Goal: Task Accomplishment & Management: Use online tool/utility

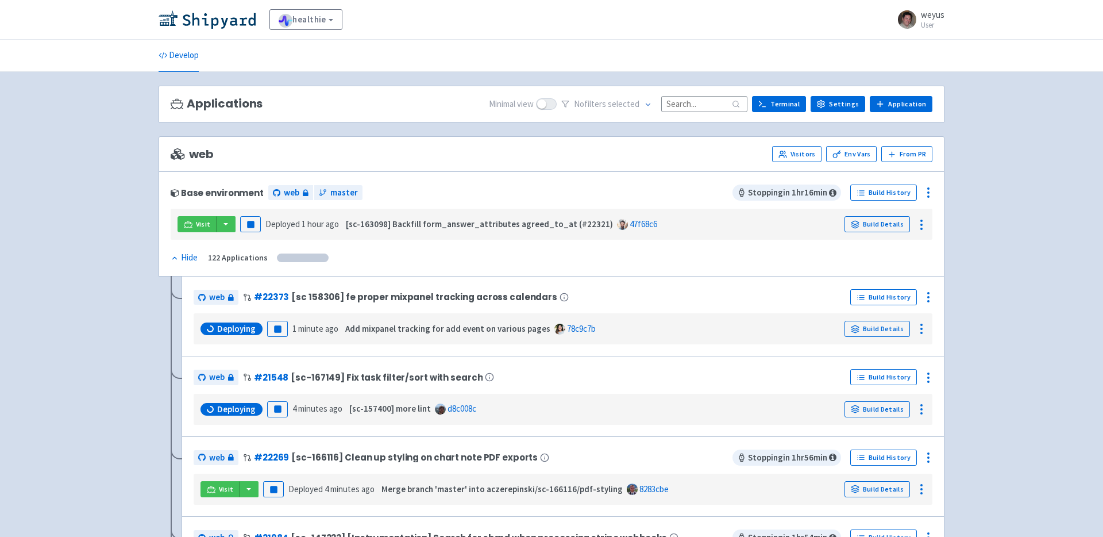
click at [679, 101] on input at bounding box center [704, 104] width 86 height 16
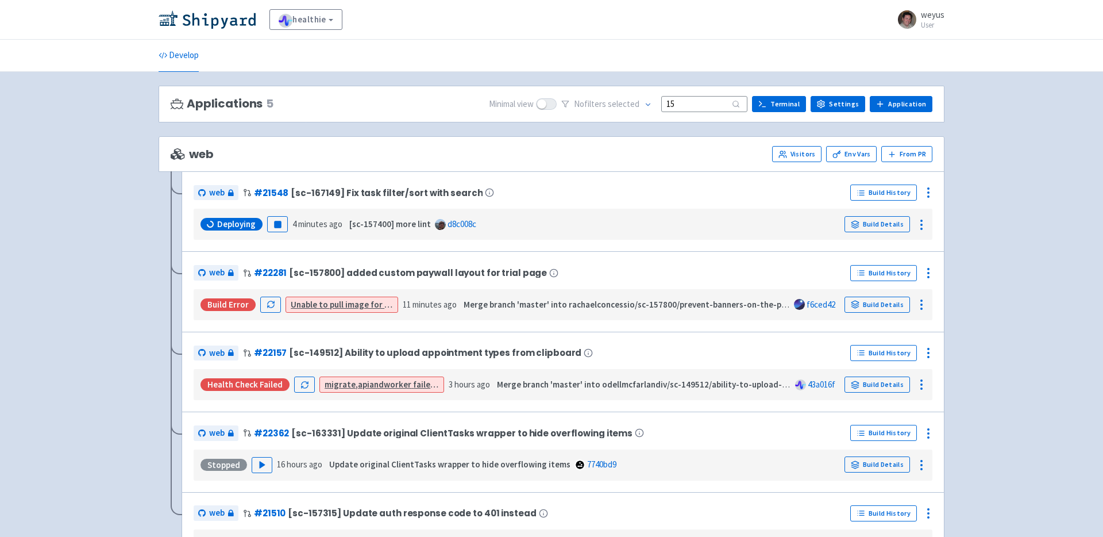
type input "1"
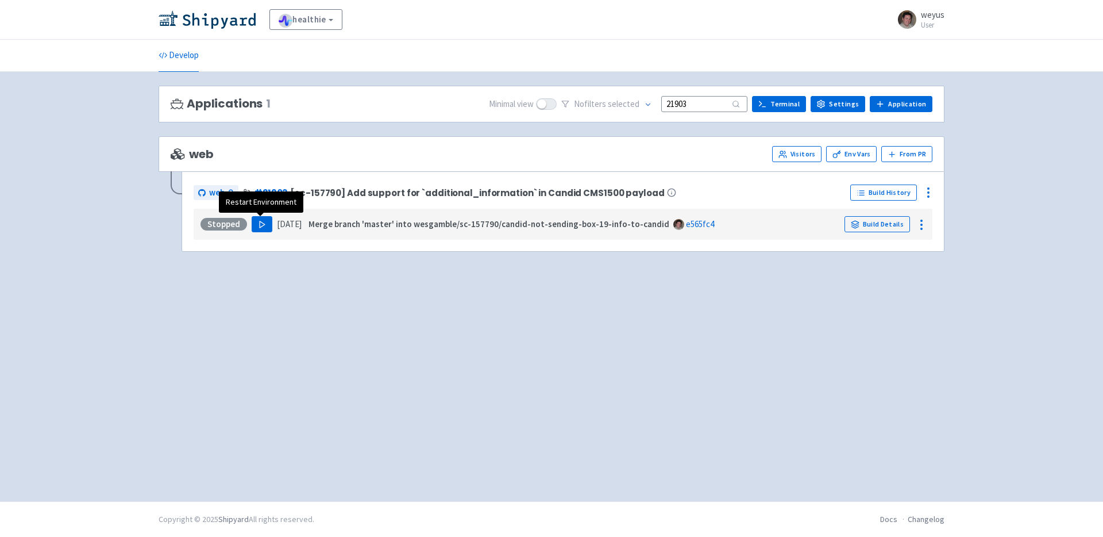
type input "21903"
click at [260, 222] on icon "button" at bounding box center [262, 224] width 9 height 9
click at [507, 140] on div "web Visitors Env Vars From PR" at bounding box center [552, 154] width 786 height 36
click at [230, 18] on img at bounding box center [207, 19] width 97 height 18
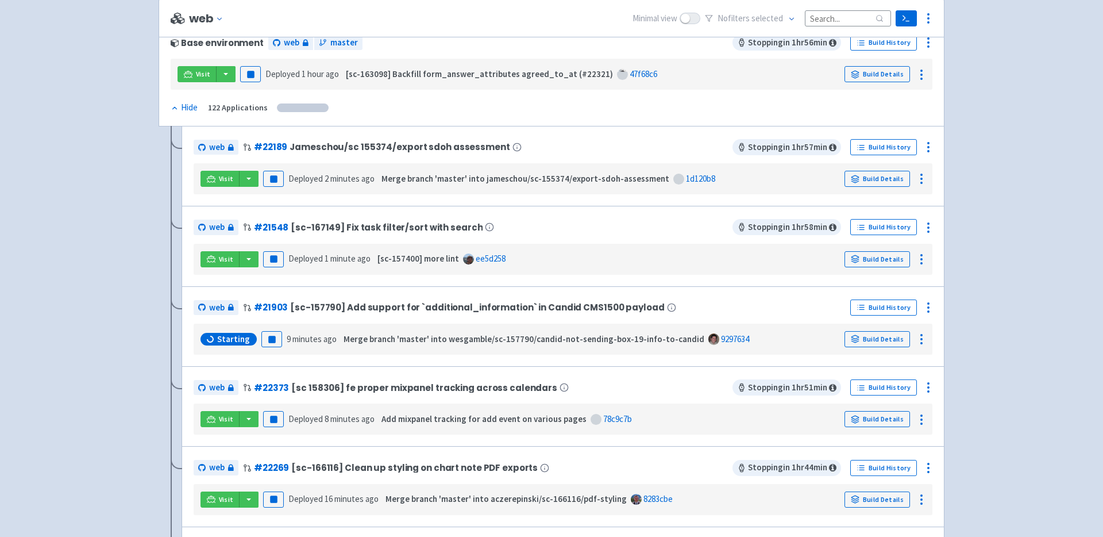
scroll to position [153, 0]
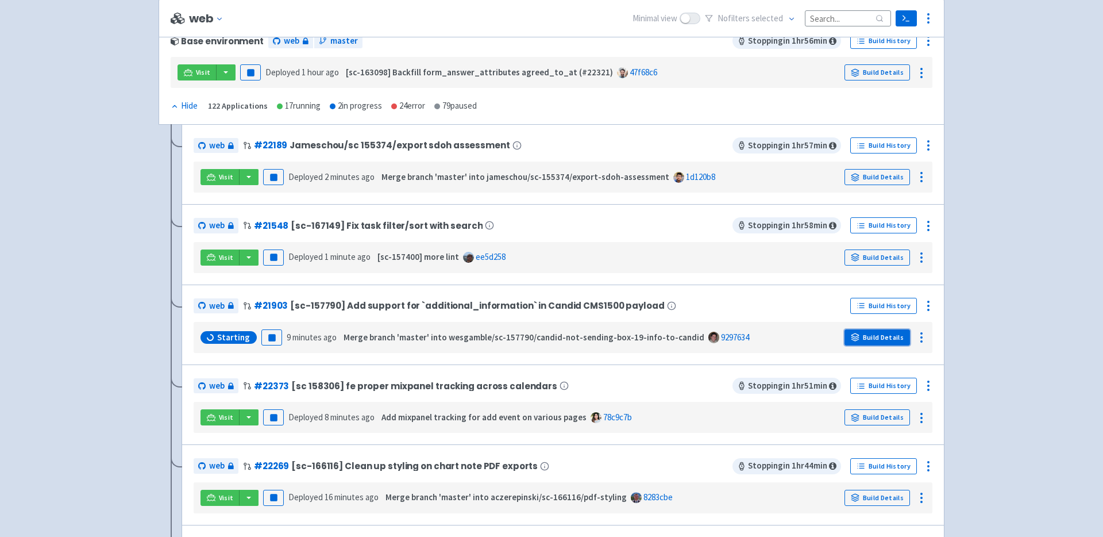
click at [876, 336] on link "Build Details" at bounding box center [877, 337] width 65 height 16
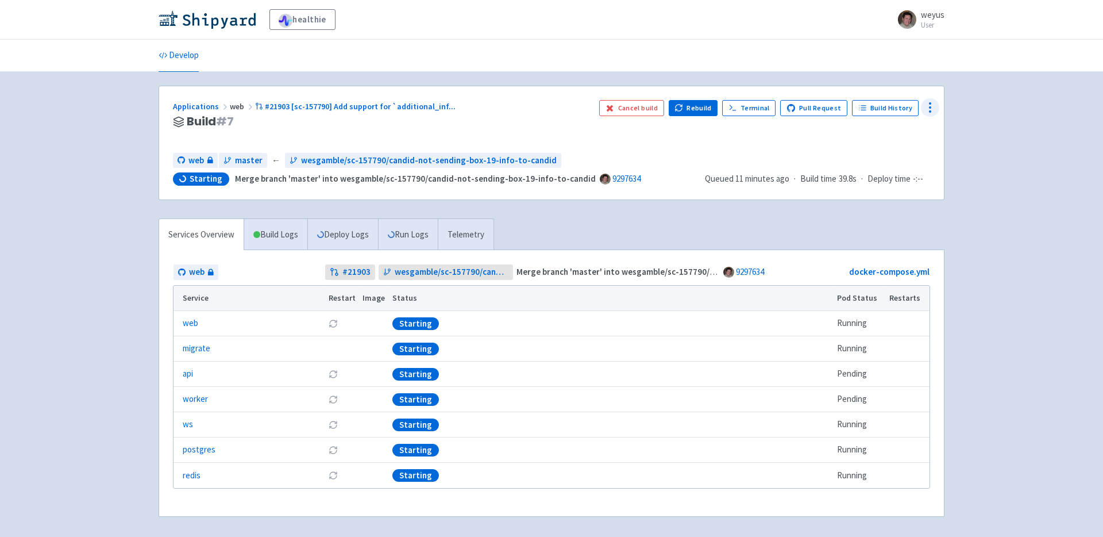
click at [932, 105] on icon at bounding box center [930, 108] width 14 height 14
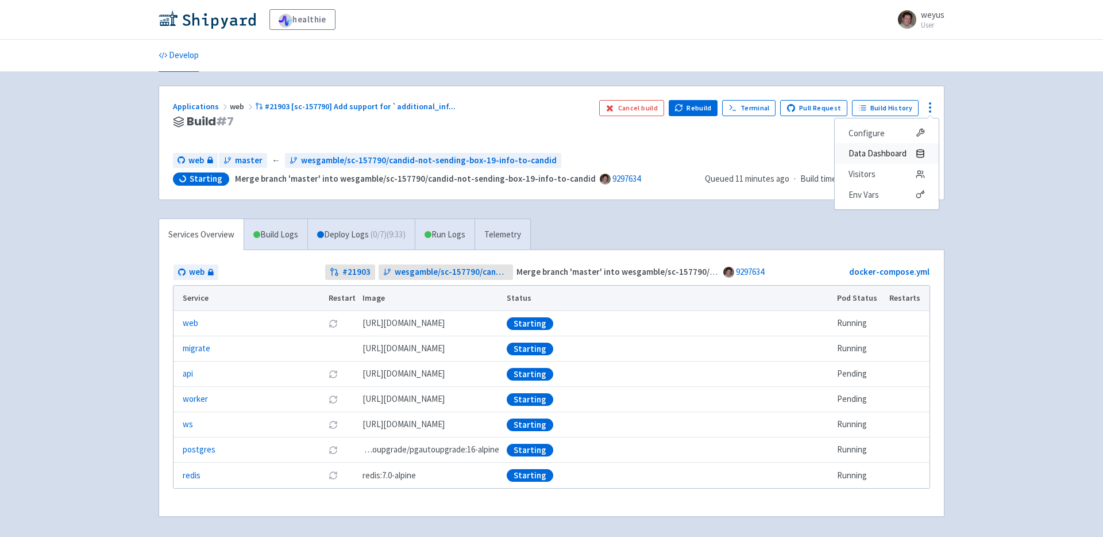
click at [884, 157] on span "Data Dashboard" at bounding box center [878, 153] width 58 height 16
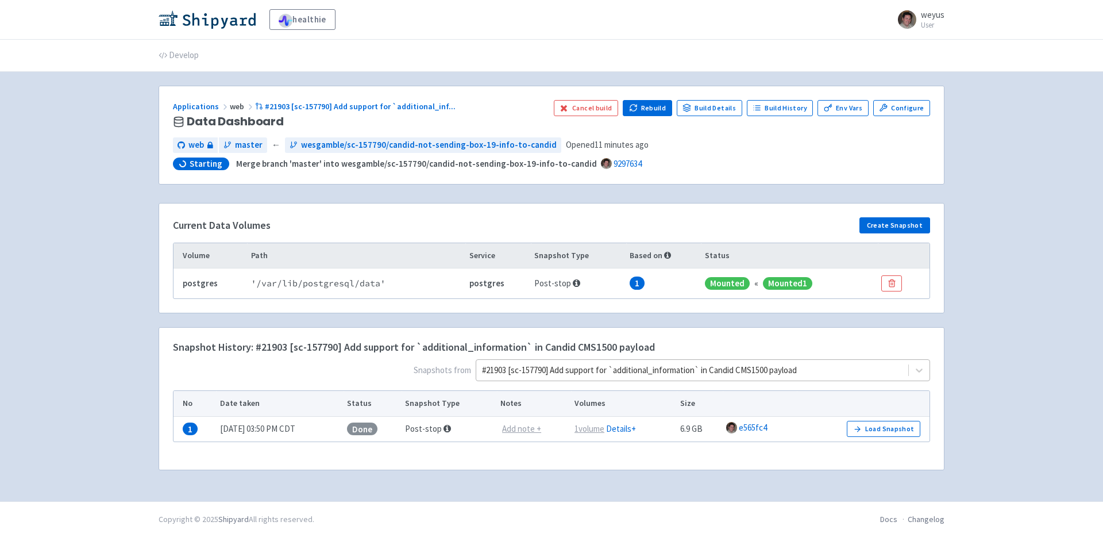
click at [841, 369] on div at bounding box center [692, 371] width 421 height 16
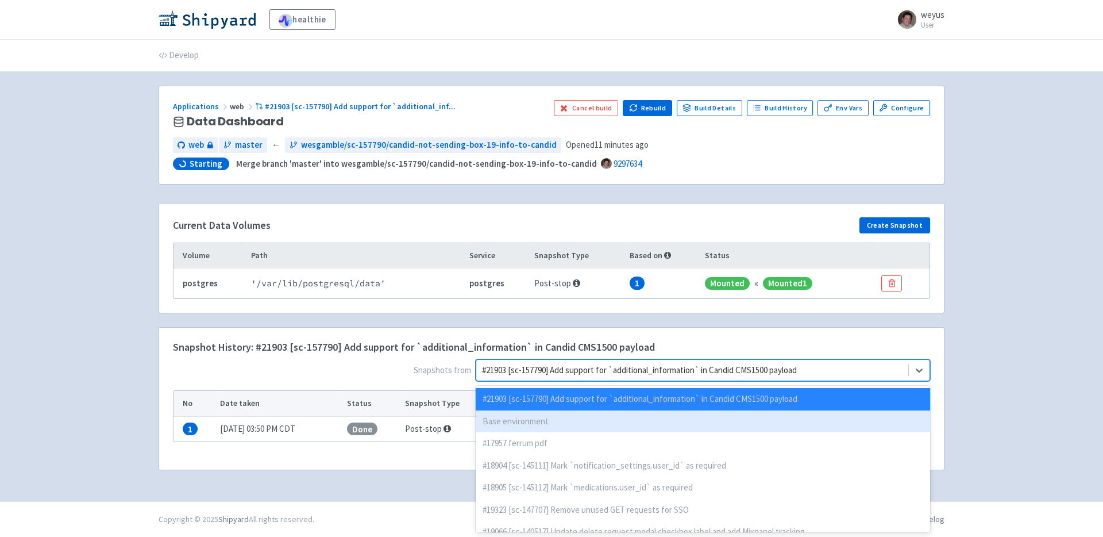
click at [733, 421] on div "Base environment" at bounding box center [703, 421] width 454 height 22
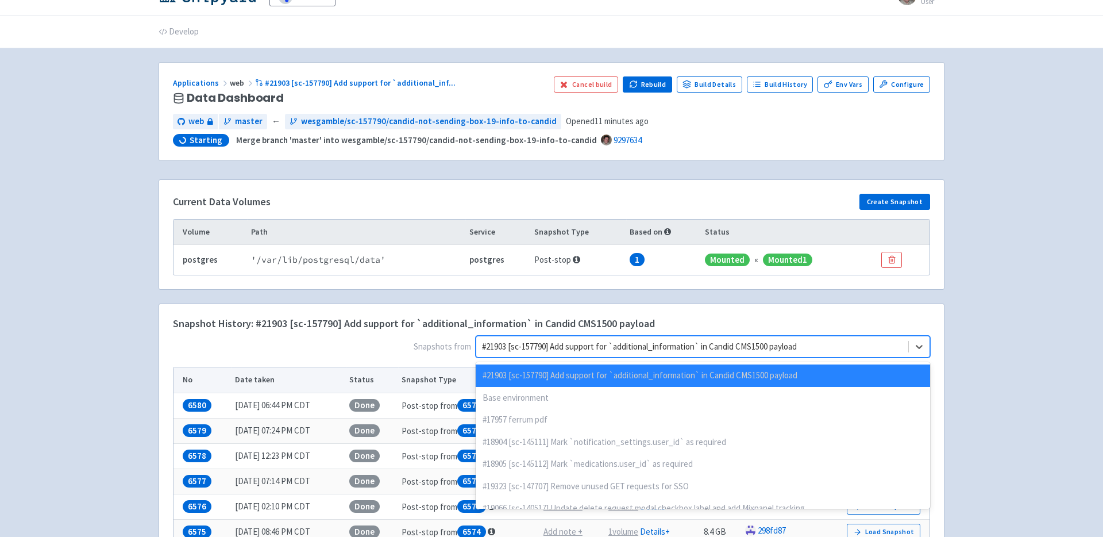
click at [882, 357] on div "option Base environment, selected. option #21903 [sc-157790] Add support for `a…" at bounding box center [703, 347] width 454 height 22
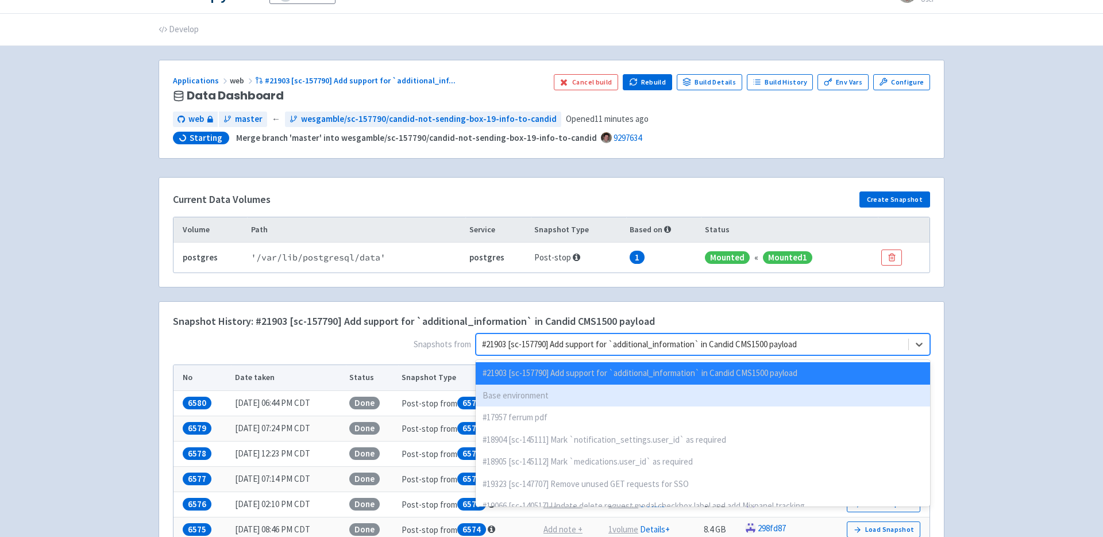
click at [841, 396] on div "Base environment" at bounding box center [703, 395] width 454 height 22
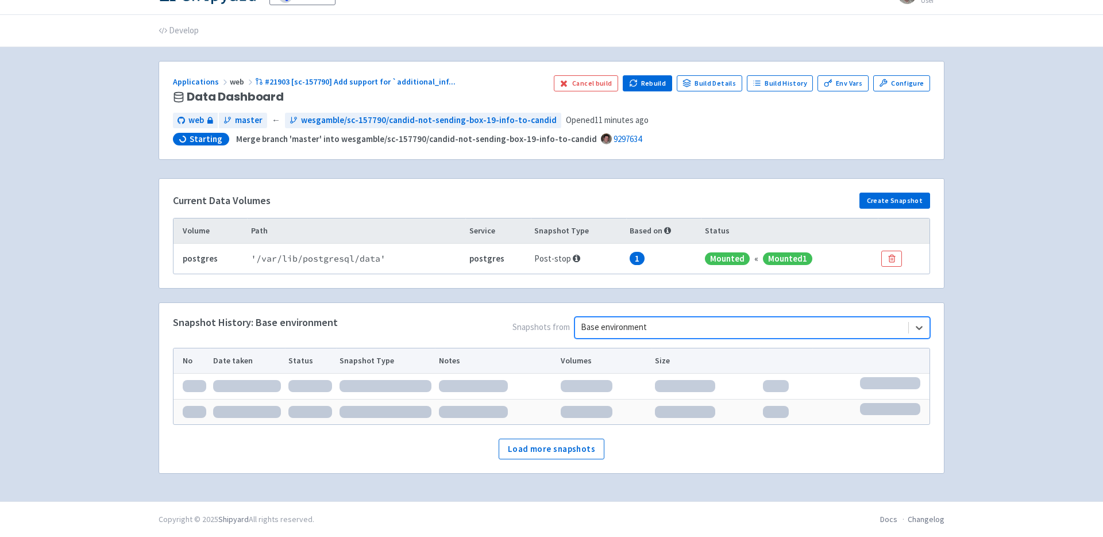
scroll to position [26, 0]
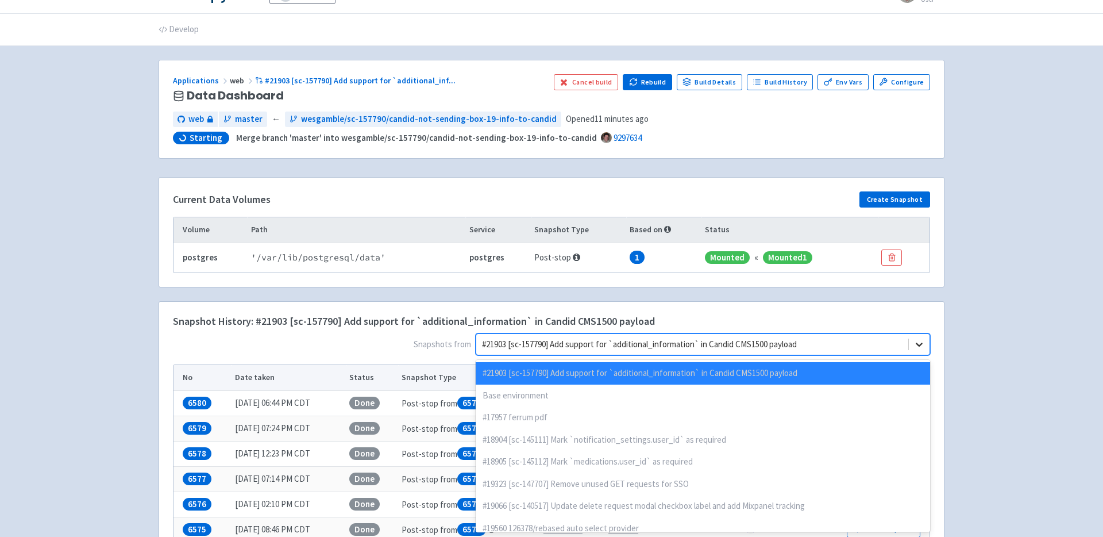
click at [923, 348] on icon at bounding box center [918, 343] width 11 height 11
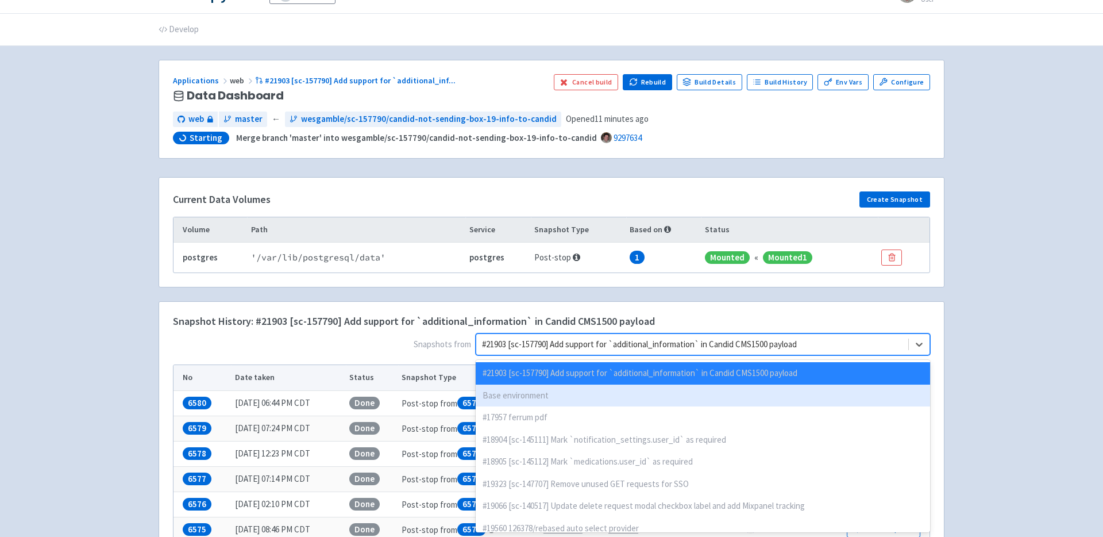
click at [764, 392] on div "Base environment" at bounding box center [703, 395] width 454 height 22
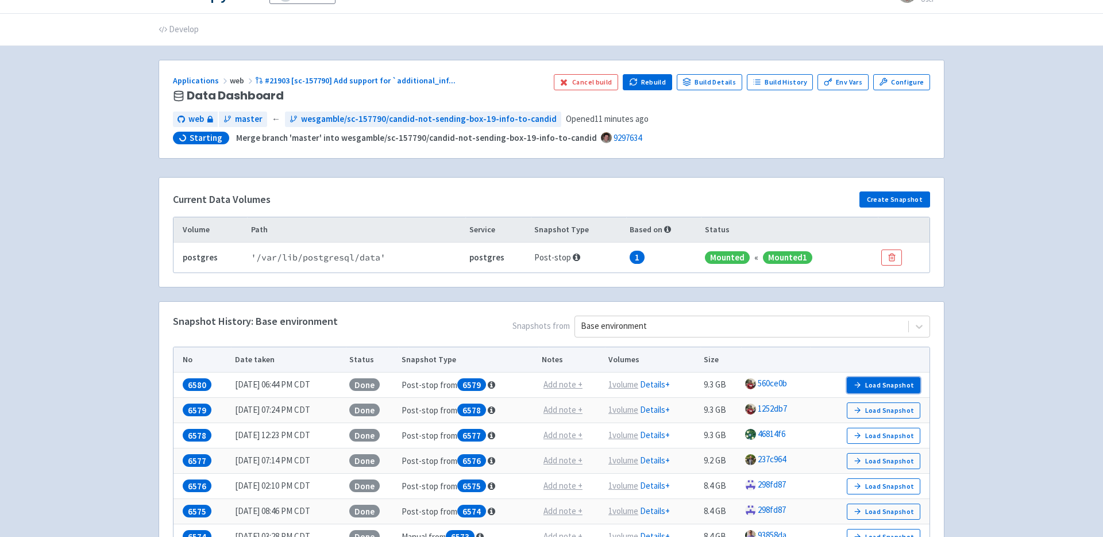
click at [868, 381] on button "Load Snapshot" at bounding box center [884, 385] width 74 height 16
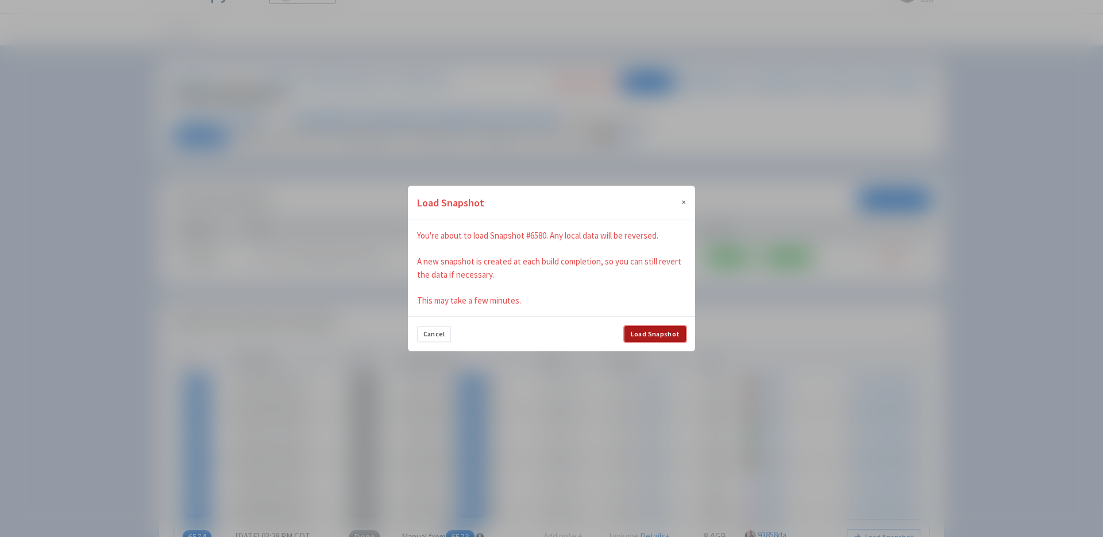
click at [657, 332] on button "Load Snapshot" at bounding box center [654, 334] width 61 height 16
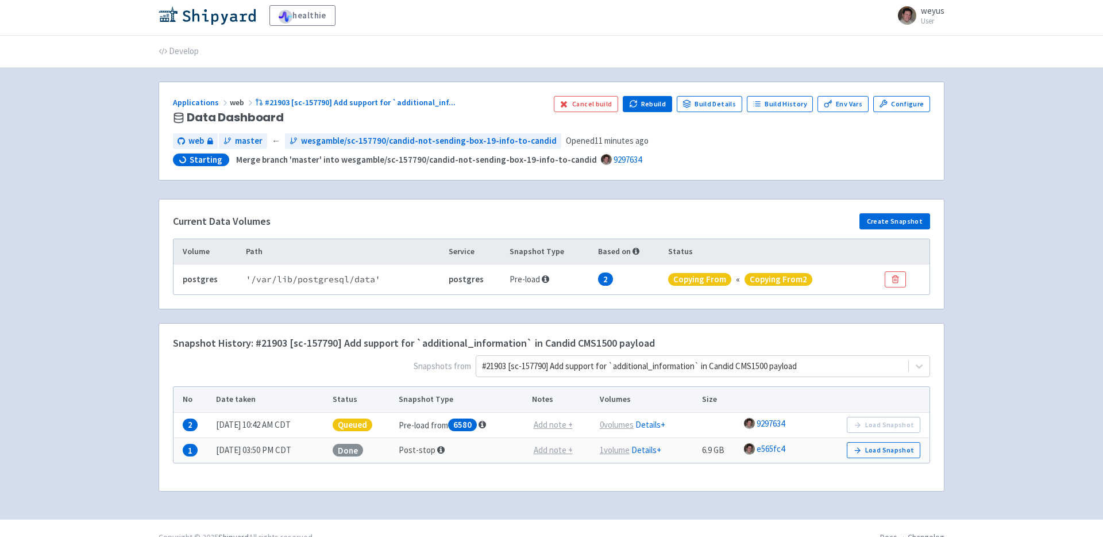
scroll to position [22, 0]
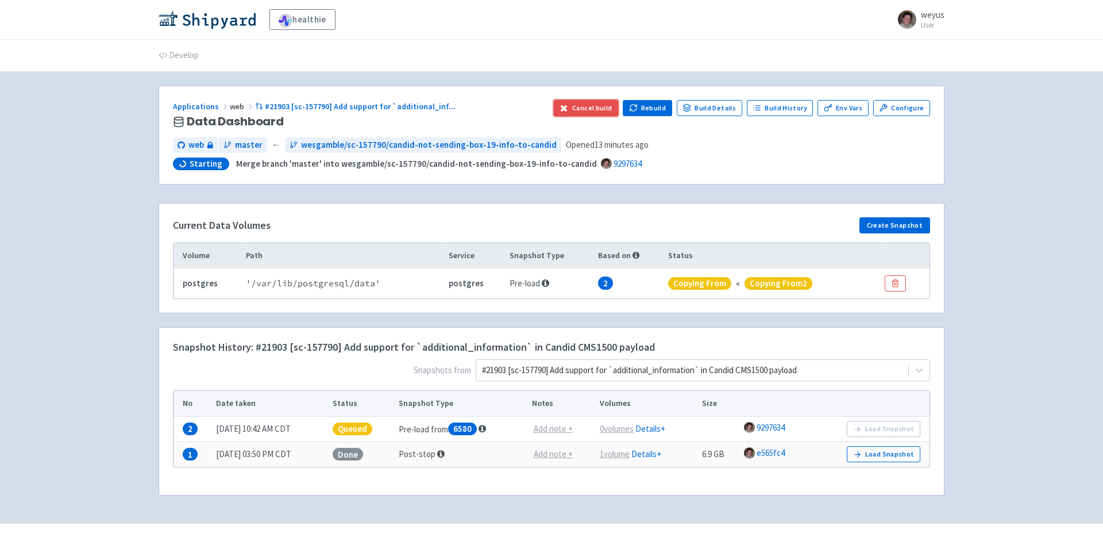
click at [592, 106] on button "Cancel build" at bounding box center [586, 108] width 65 height 16
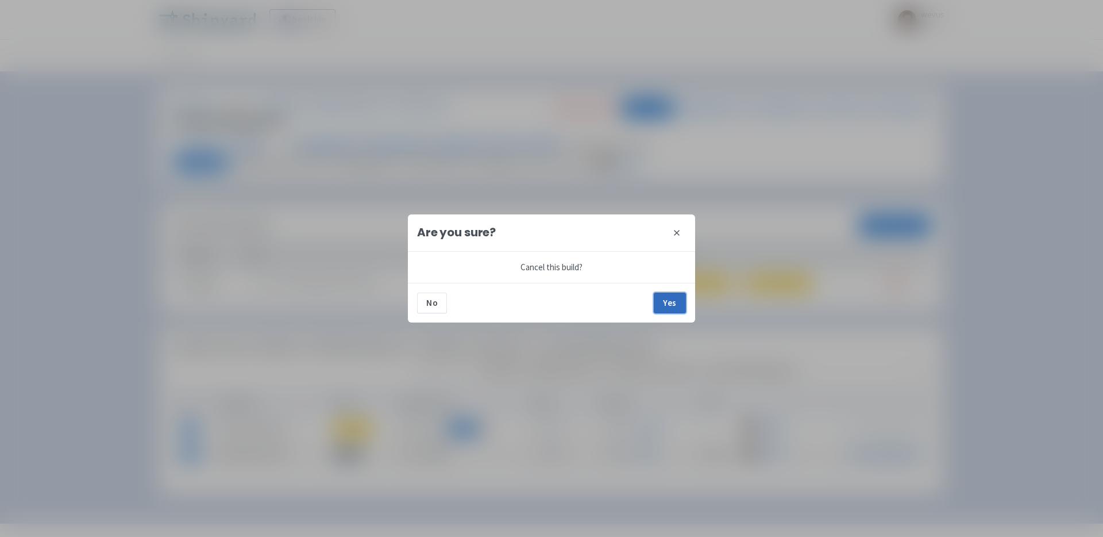
click at [666, 302] on button "Yes" at bounding box center [670, 302] width 32 height 21
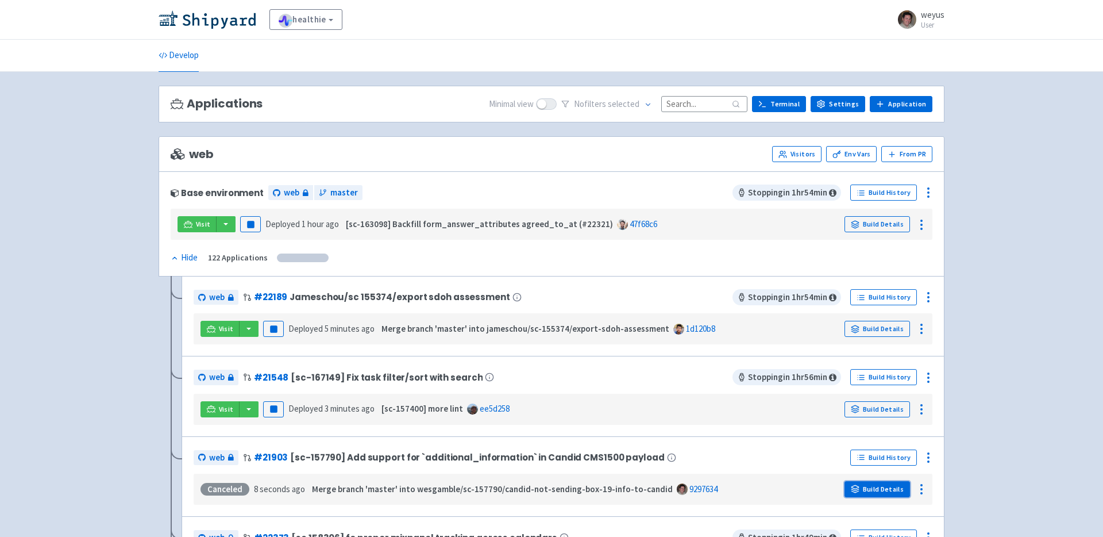
click at [877, 488] on link "Build Details" at bounding box center [877, 489] width 65 height 16
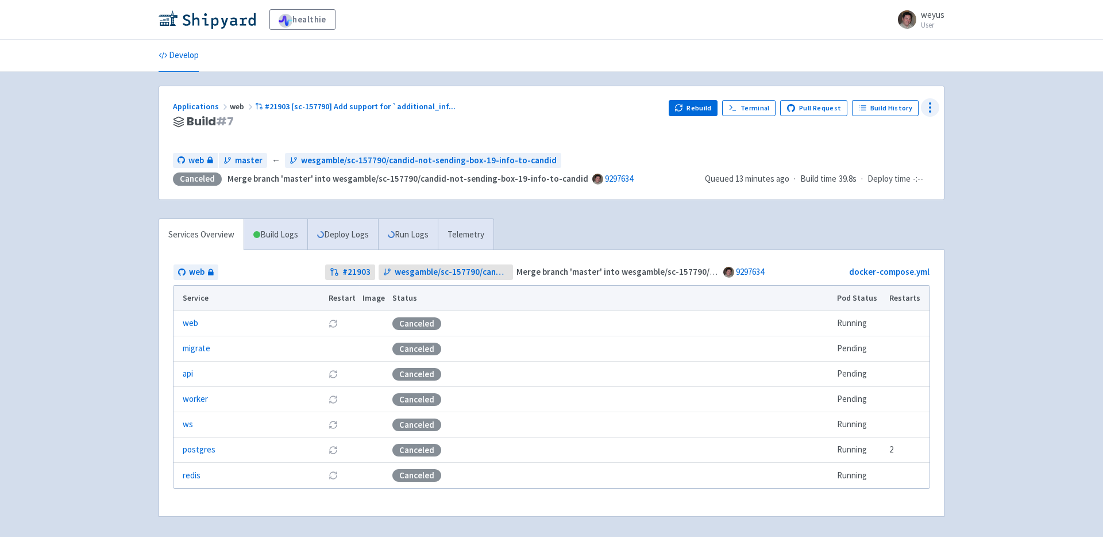
click at [930, 107] on circle at bounding box center [930, 107] width 1 height 1
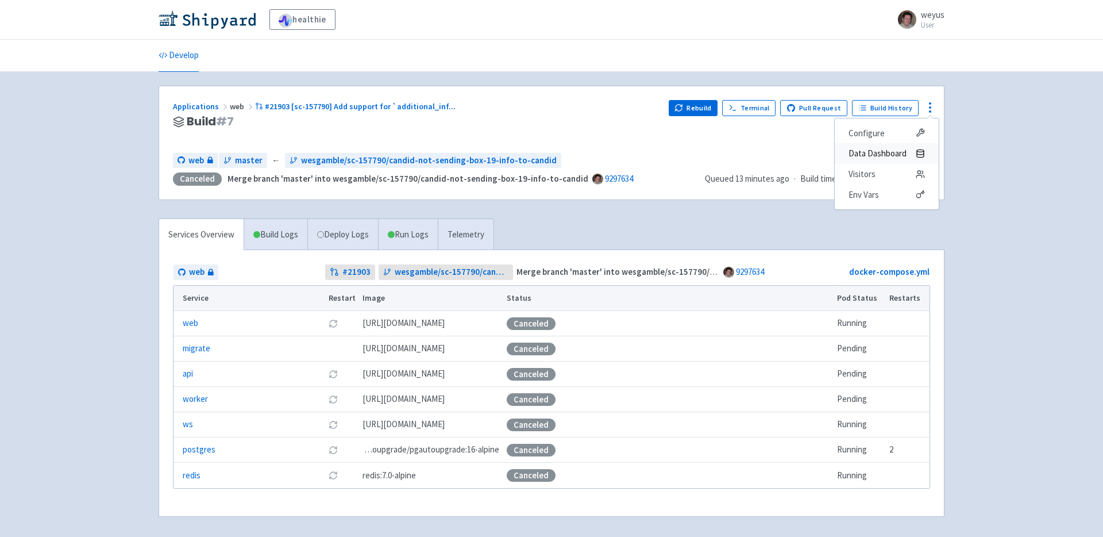
click at [893, 155] on span "Data Dashboard" at bounding box center [878, 153] width 58 height 16
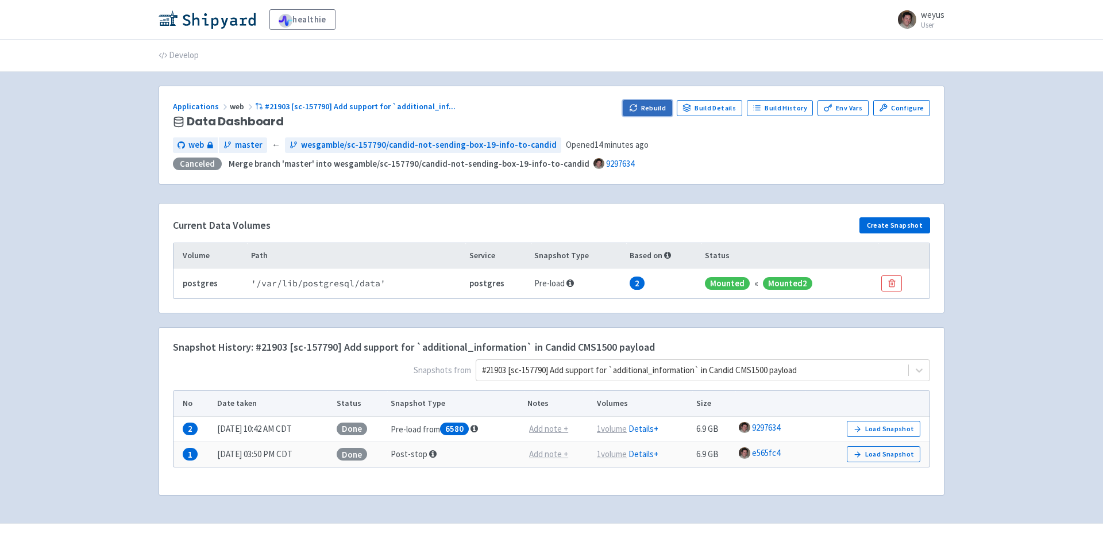
click at [661, 107] on button "Rebuild" at bounding box center [647, 108] width 49 height 16
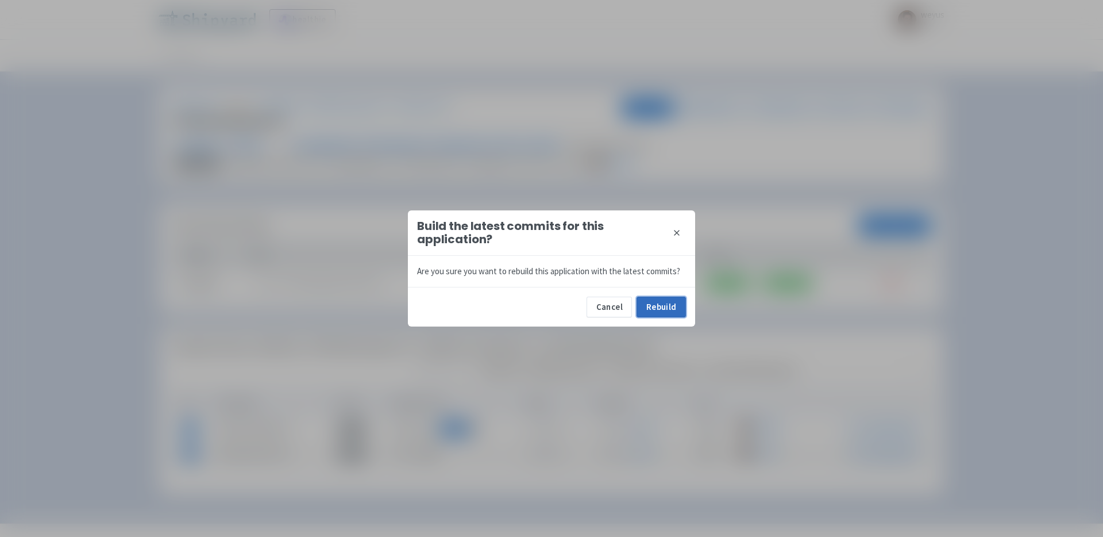
click at [653, 303] on button "Rebuild" at bounding box center [661, 306] width 49 height 21
